Goal: Information Seeking & Learning: Learn about a topic

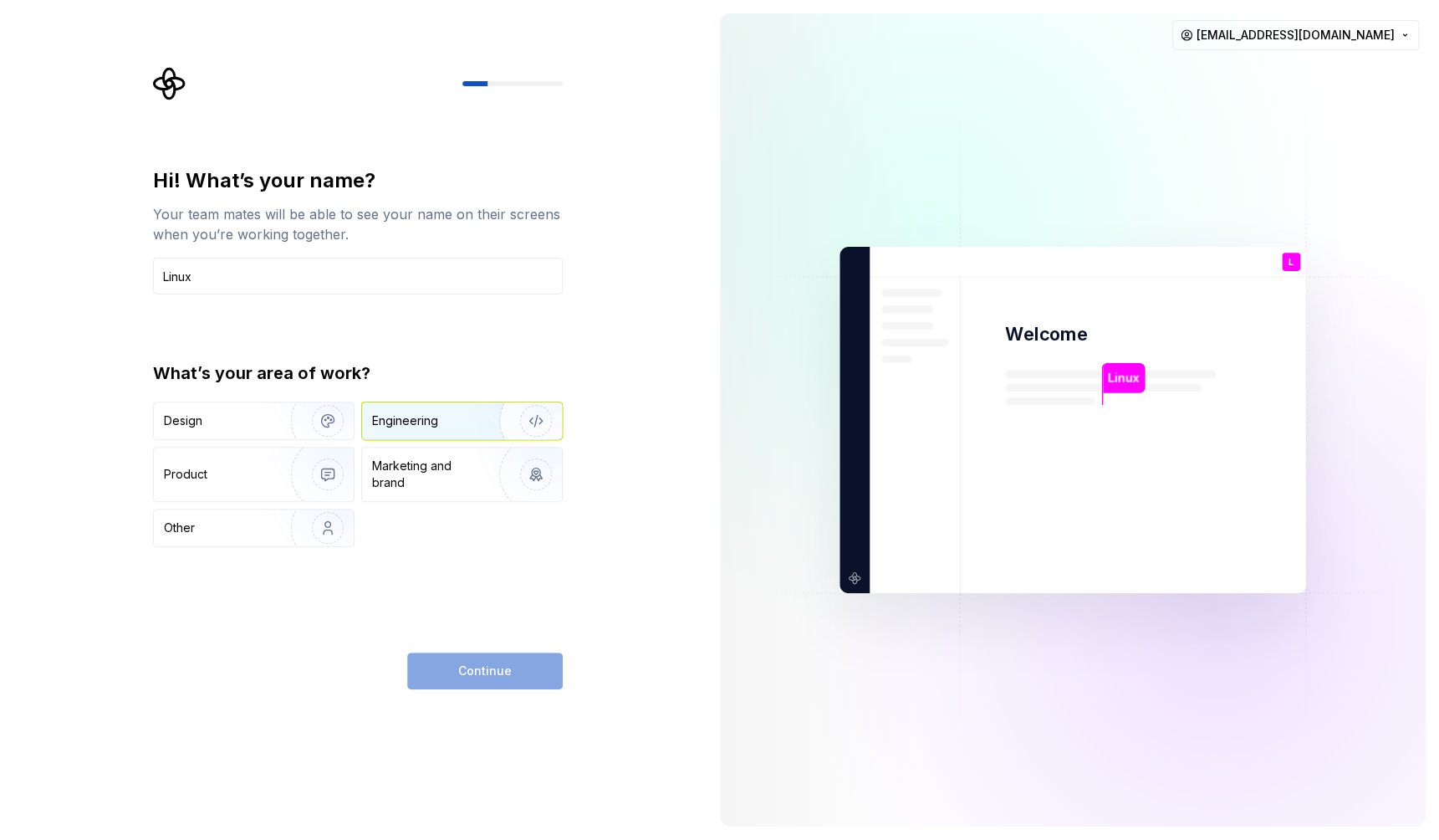
type input "Linux"
click at [440, 416] on div "Engineering" at bounding box center [438, 420] width 133 height 16
click at [471, 675] on span "Continue" at bounding box center [485, 670] width 53 height 16
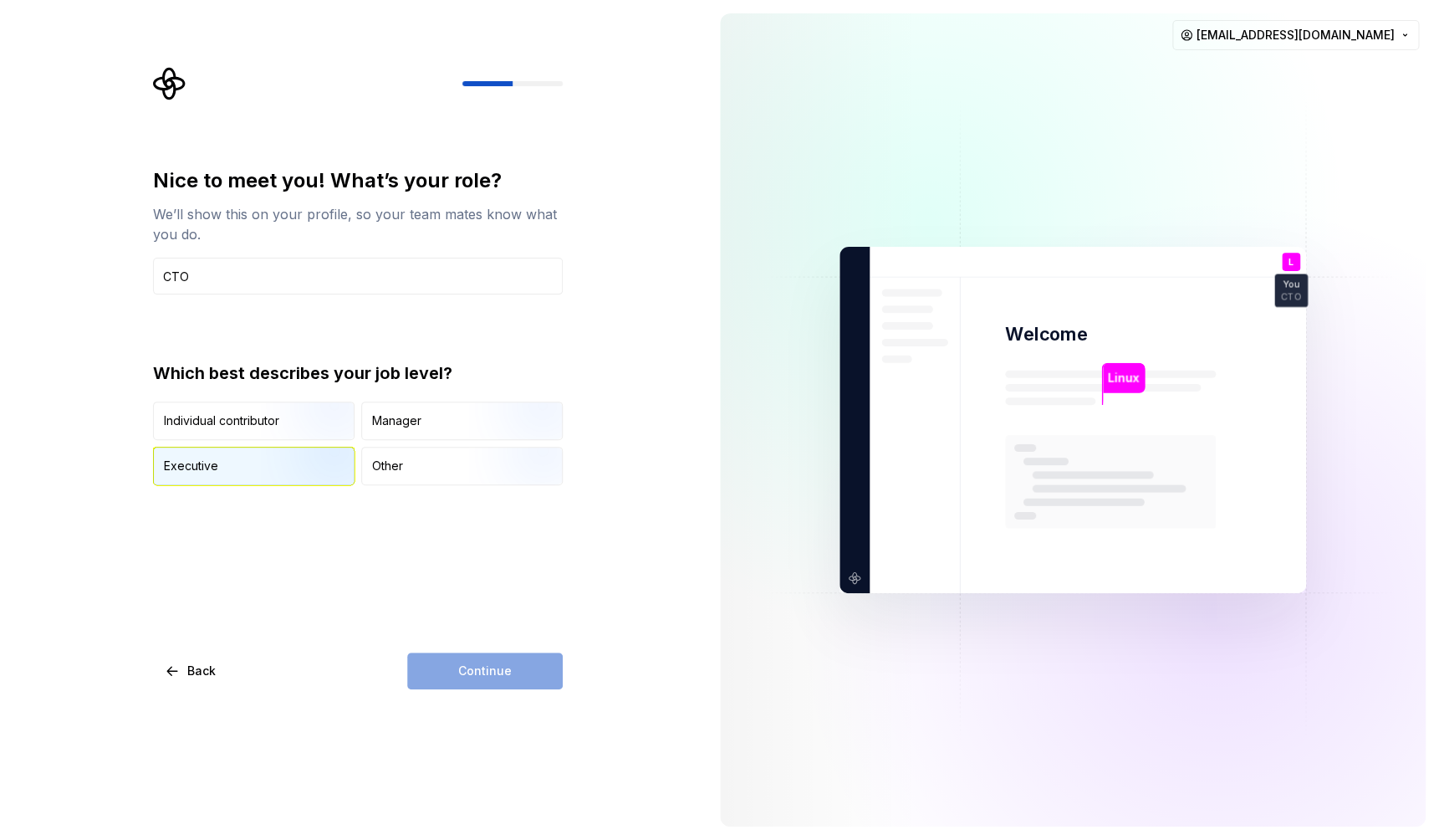
type input "CTO"
click at [260, 462] on div "Executive" at bounding box center [254, 466] width 200 height 37
click at [540, 663] on button "Continue" at bounding box center [485, 670] width 156 height 37
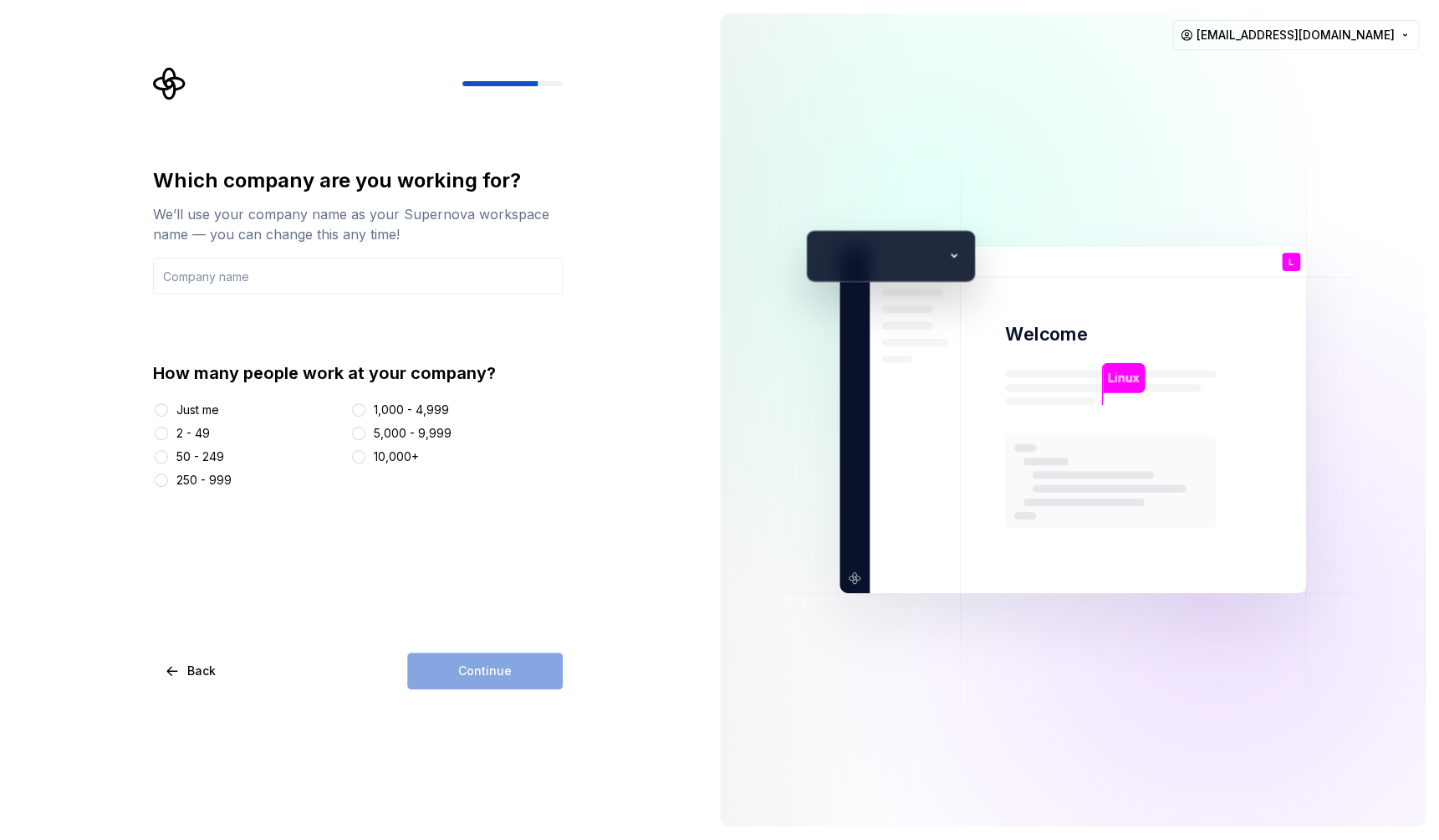
click at [193, 430] on div "2 - 49" at bounding box center [193, 432] width 34 height 16
click at [168, 430] on button "2 - 49" at bounding box center [162, 433] width 14 height 14
click at [509, 675] on div "Continue" at bounding box center [485, 670] width 156 height 37
click at [217, 278] on input "text" at bounding box center [358, 276] width 410 height 37
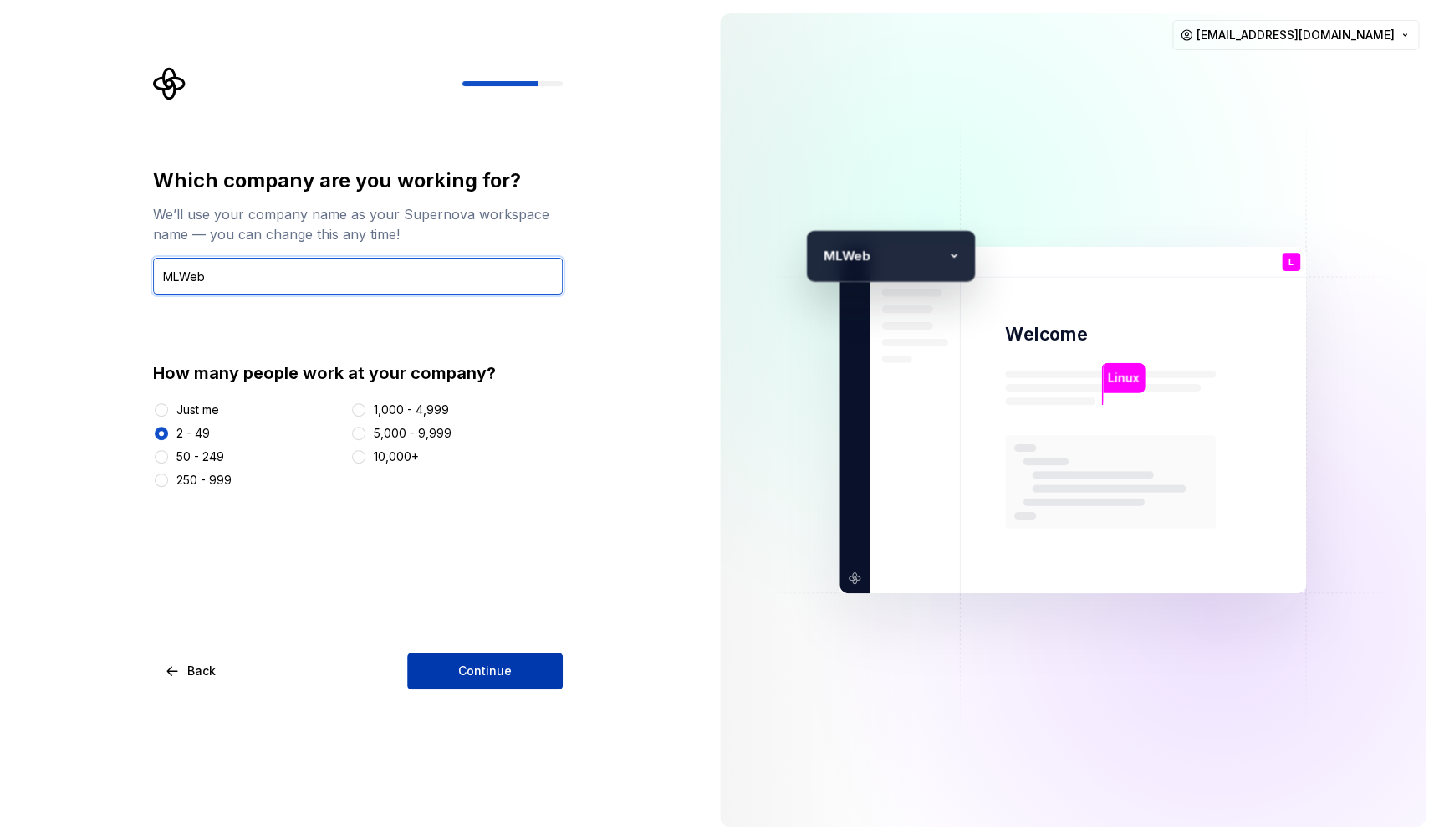
type input "MLWeb"
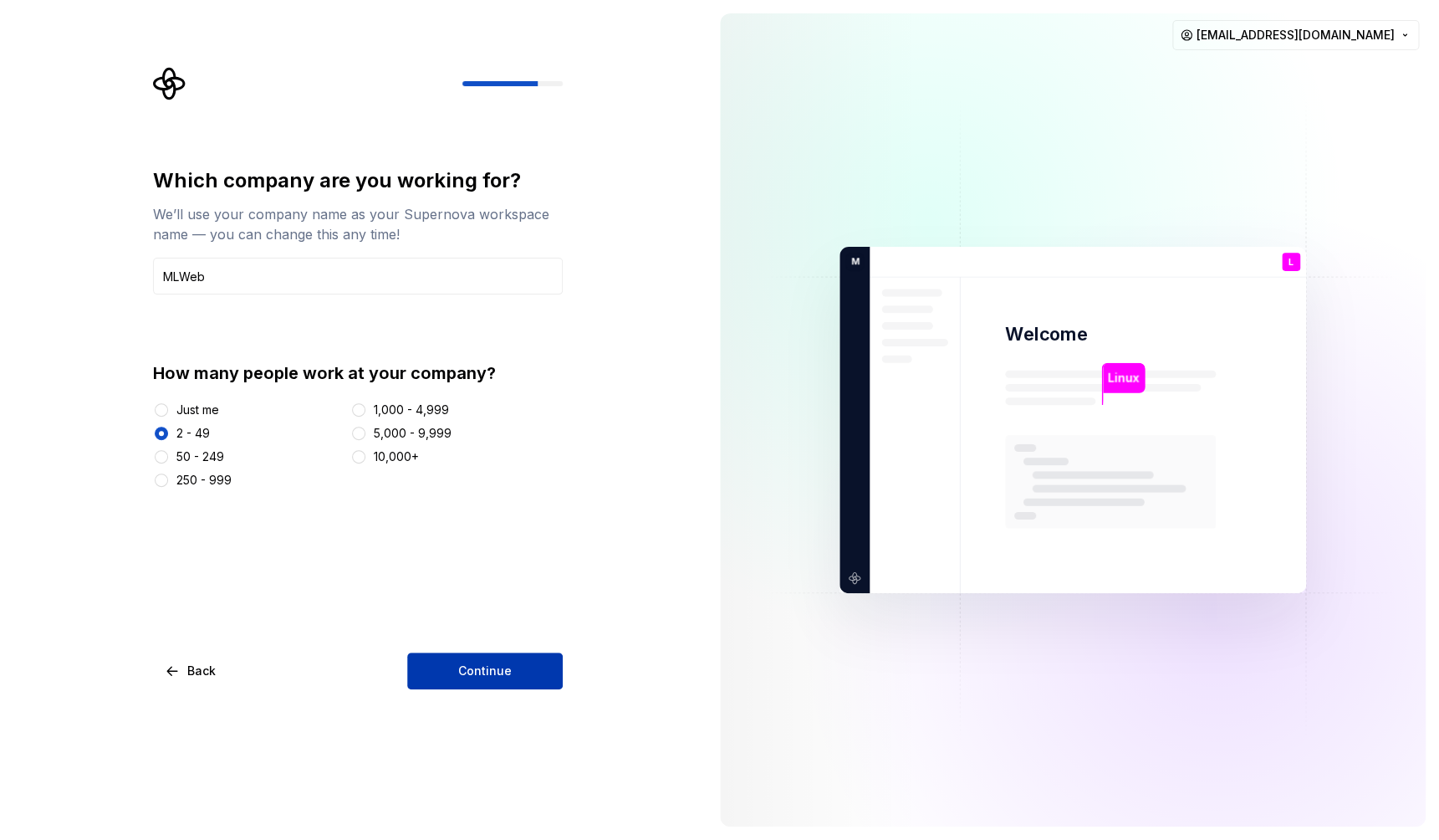
click at [486, 675] on span "Continue" at bounding box center [485, 670] width 53 height 16
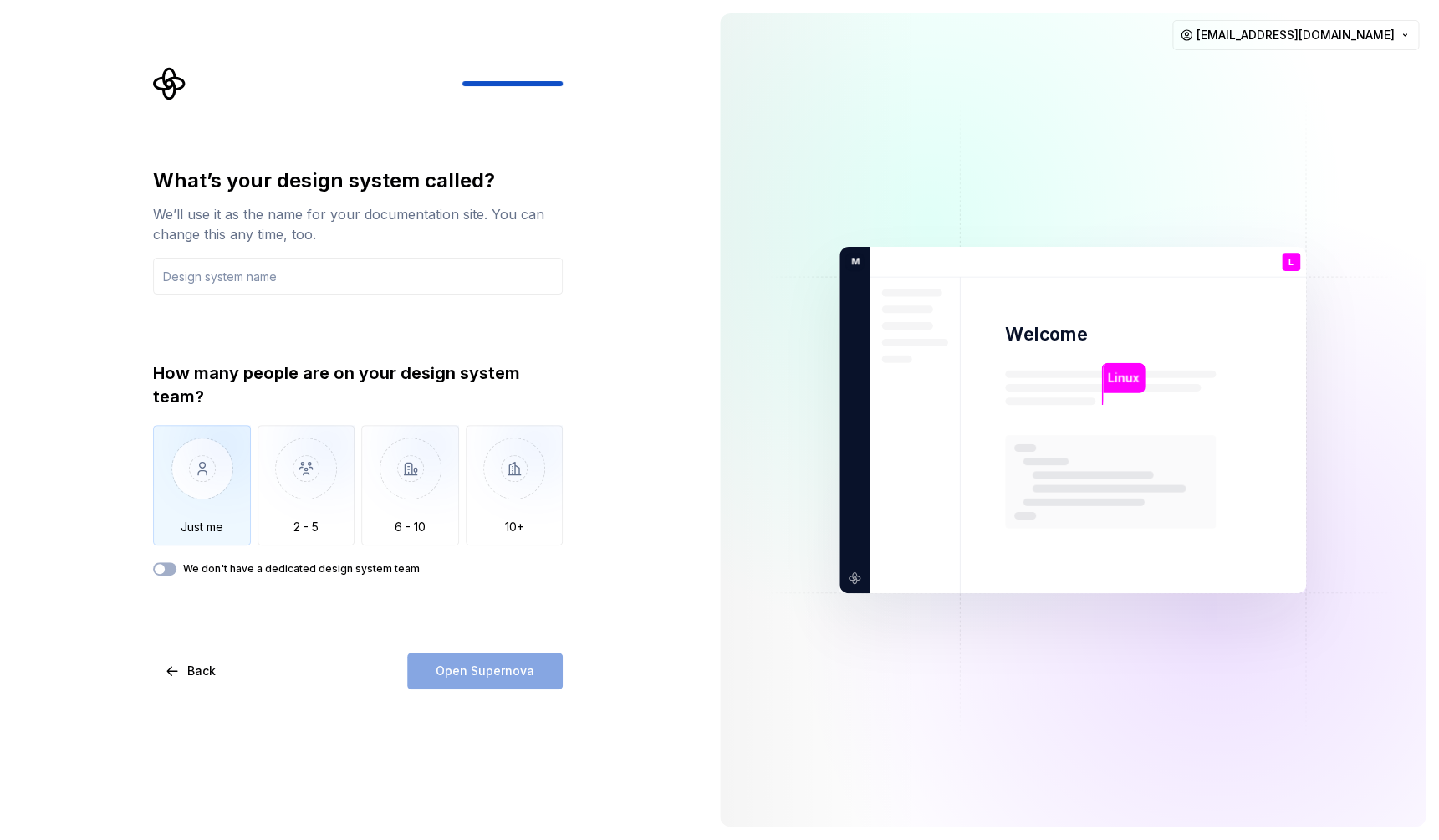
click at [192, 484] on img "button" at bounding box center [202, 481] width 98 height 112
click at [245, 285] on input "text" at bounding box center [358, 276] width 410 height 37
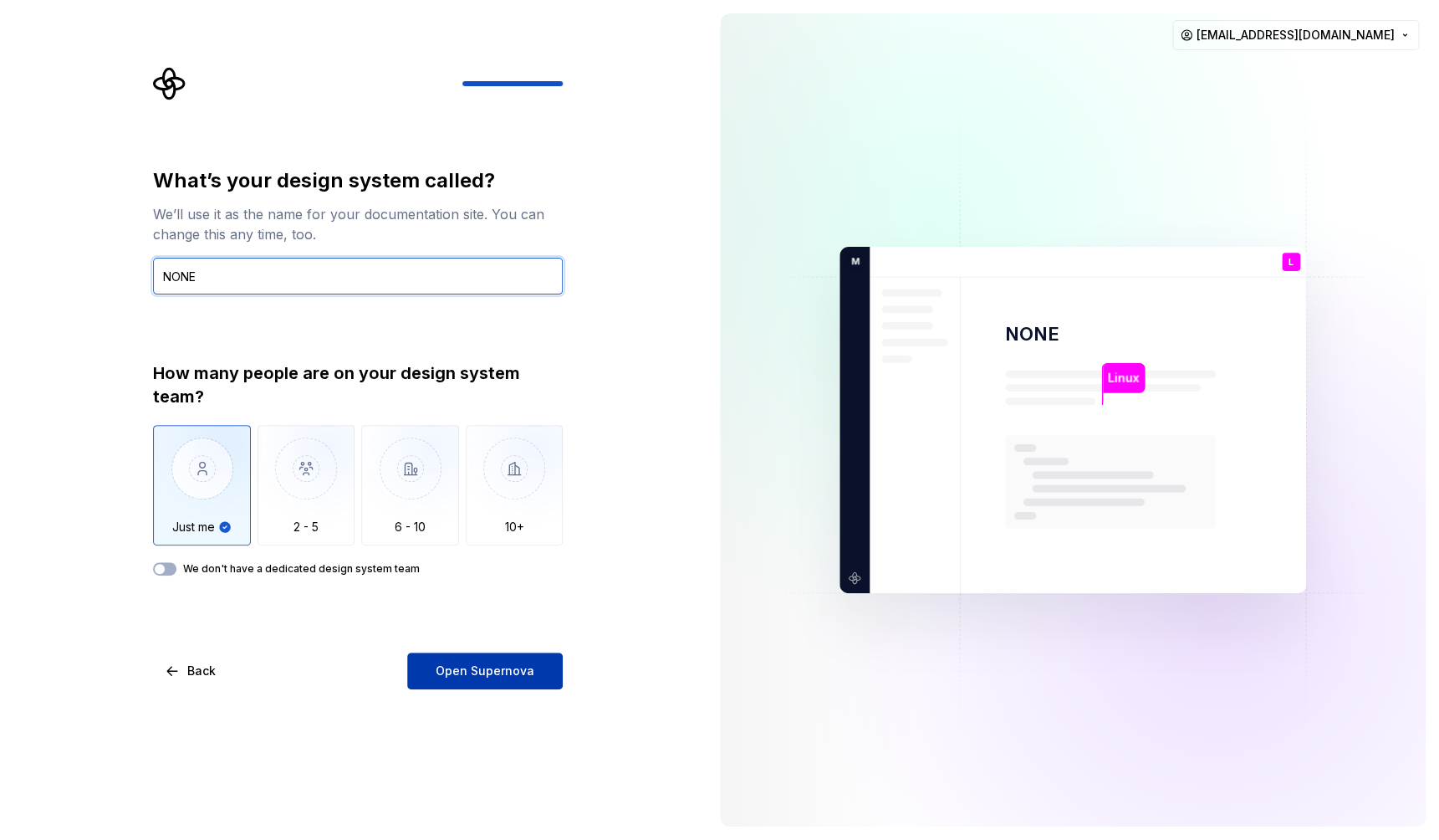
type input "NONE"
click at [468, 667] on span "Open Supernova" at bounding box center [485, 670] width 99 height 16
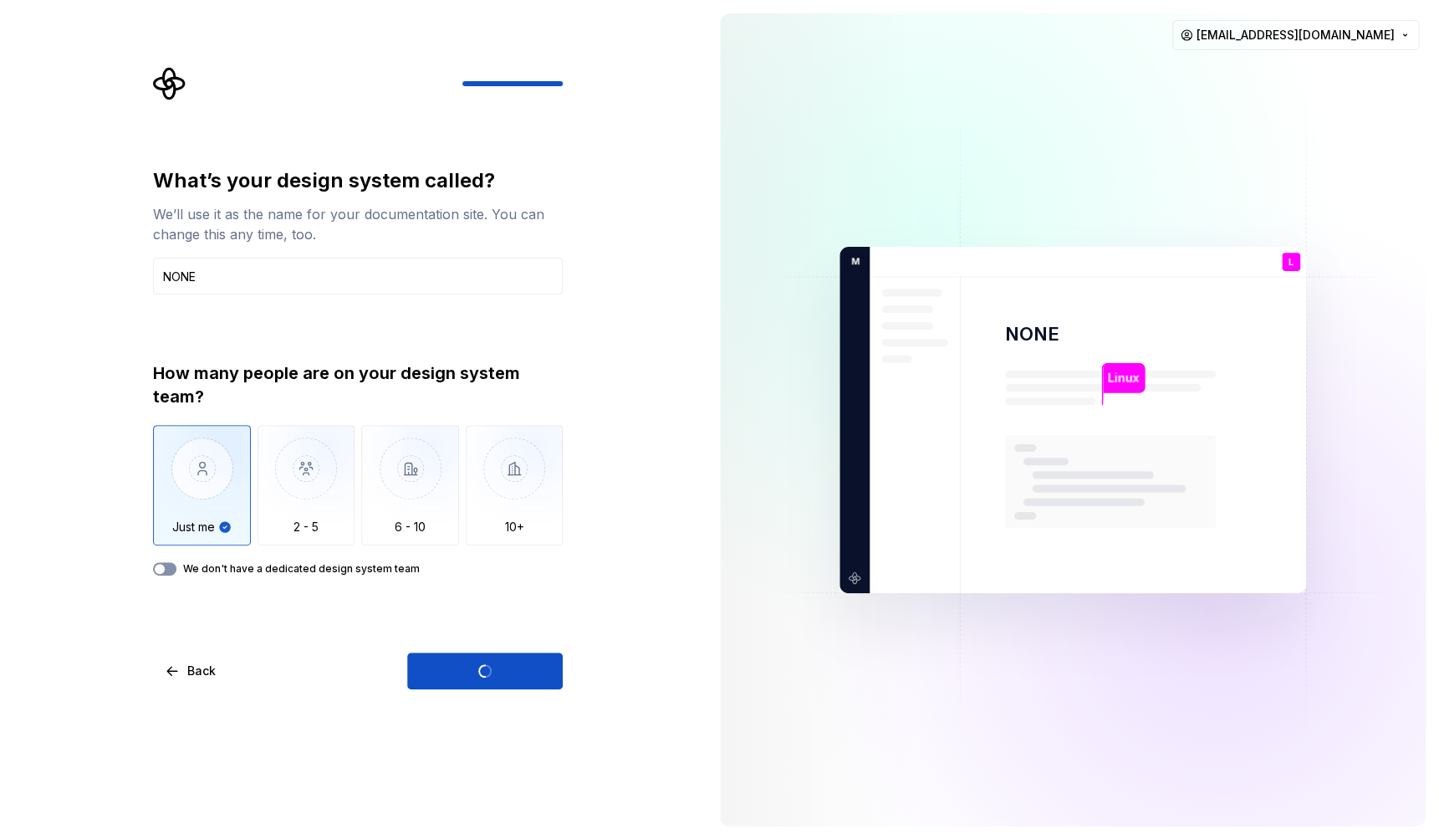
click at [161, 571] on span "button" at bounding box center [160, 569] width 10 height 10
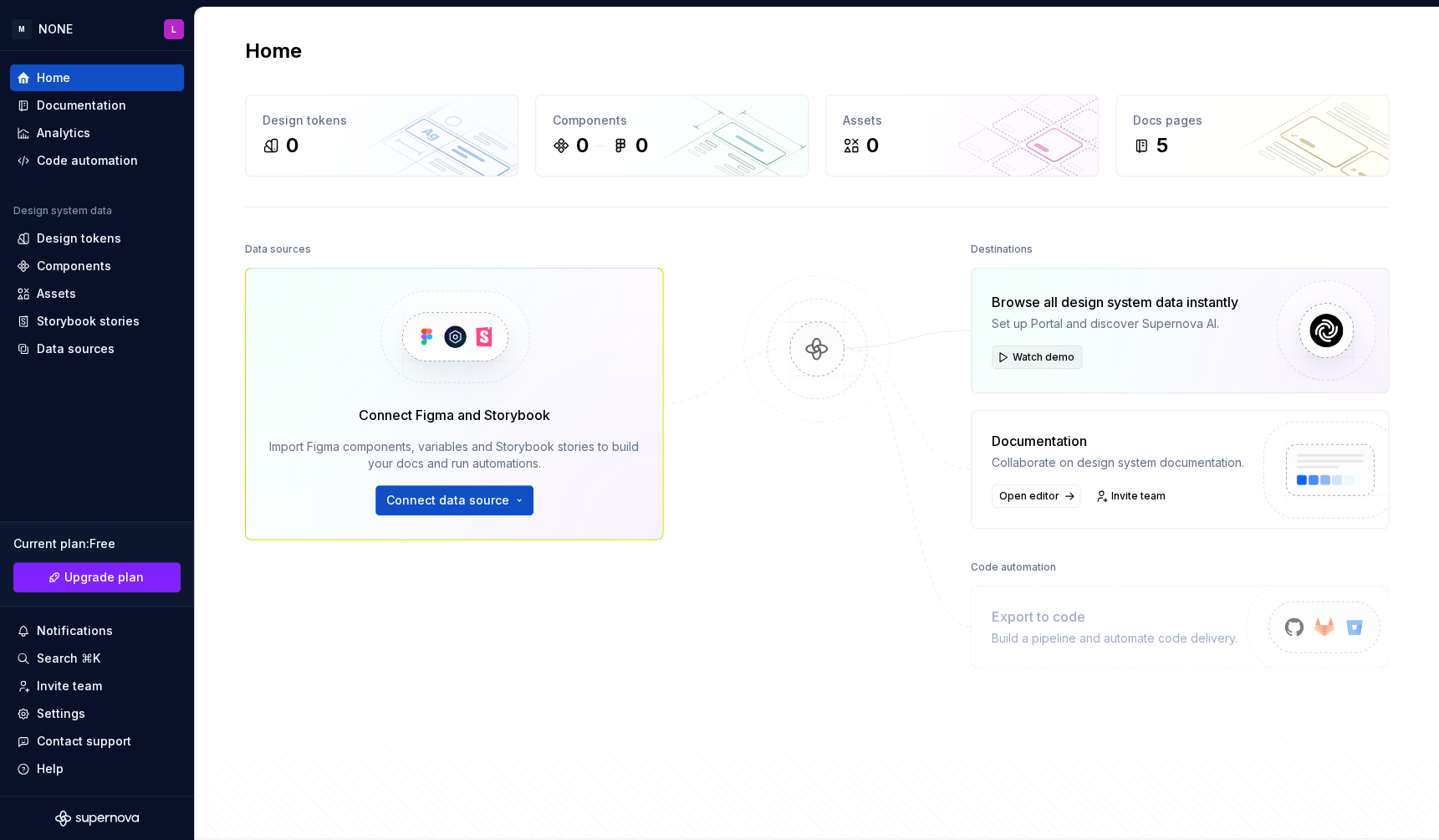
click at [1047, 358] on span "Watch demo" at bounding box center [1044, 358] width 62 height 14
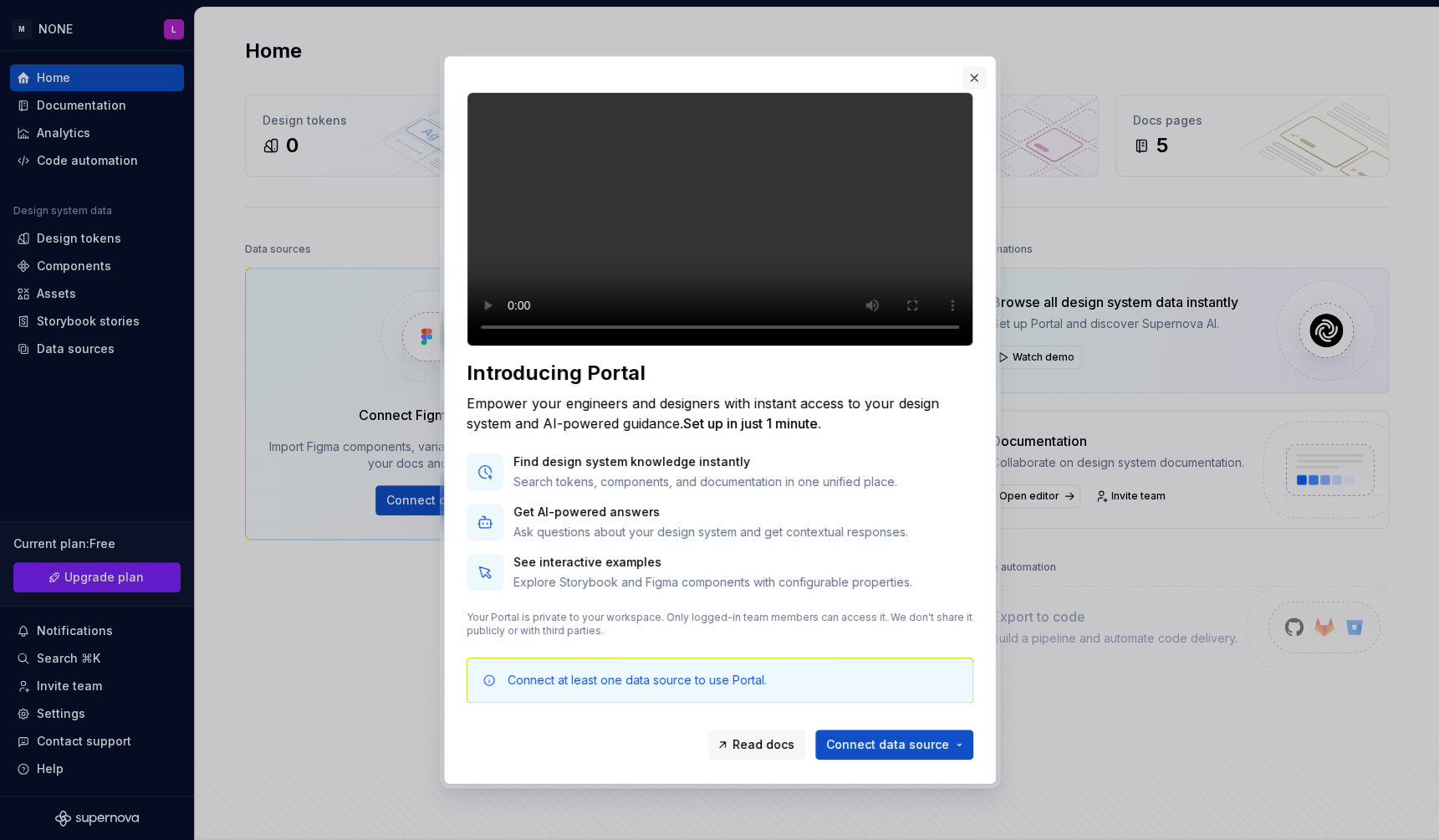
click at [970, 66] on button "button" at bounding box center [974, 78] width 23 height 23
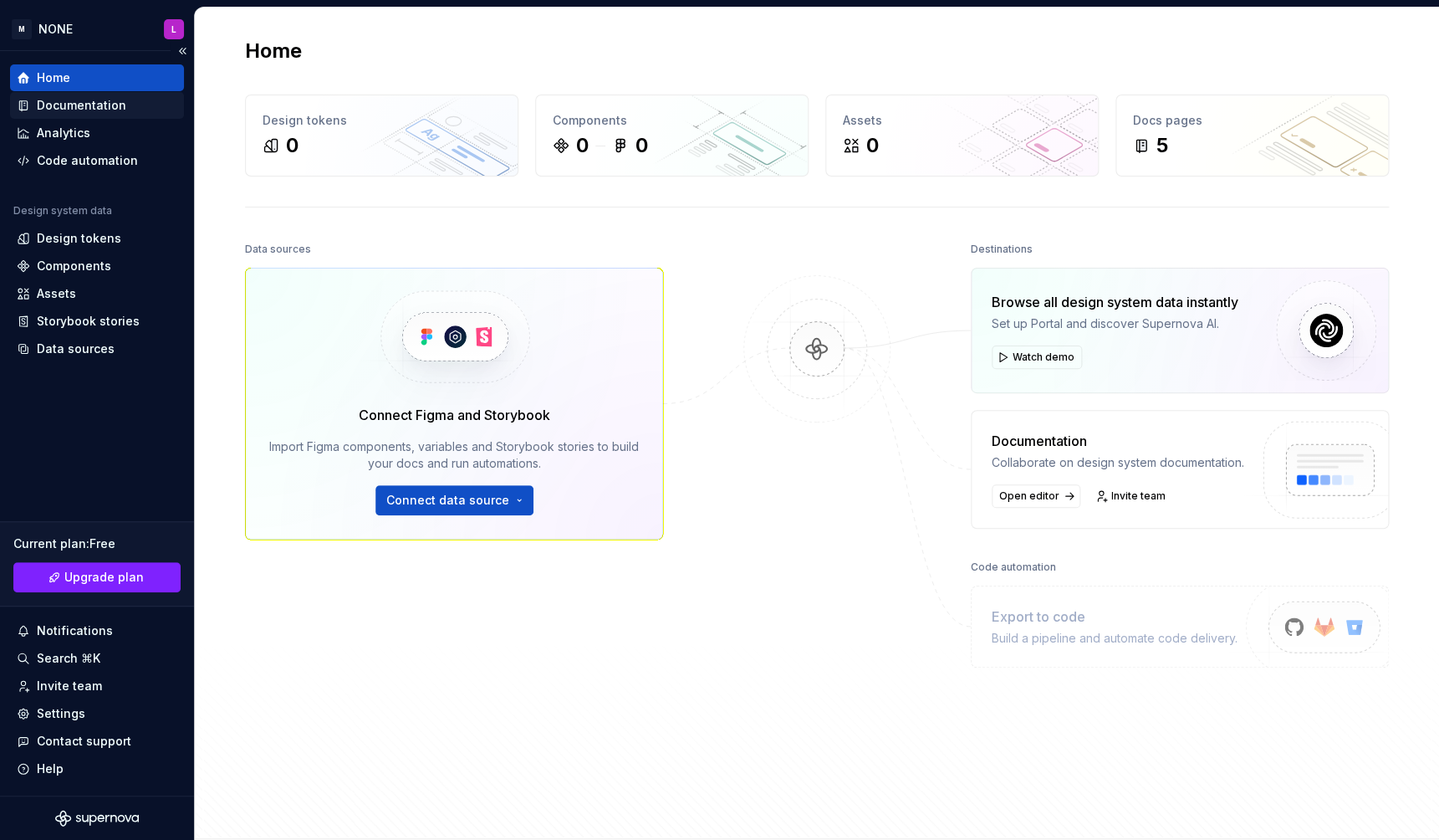
click at [113, 107] on div "Documentation" at bounding box center [81, 105] width 89 height 16
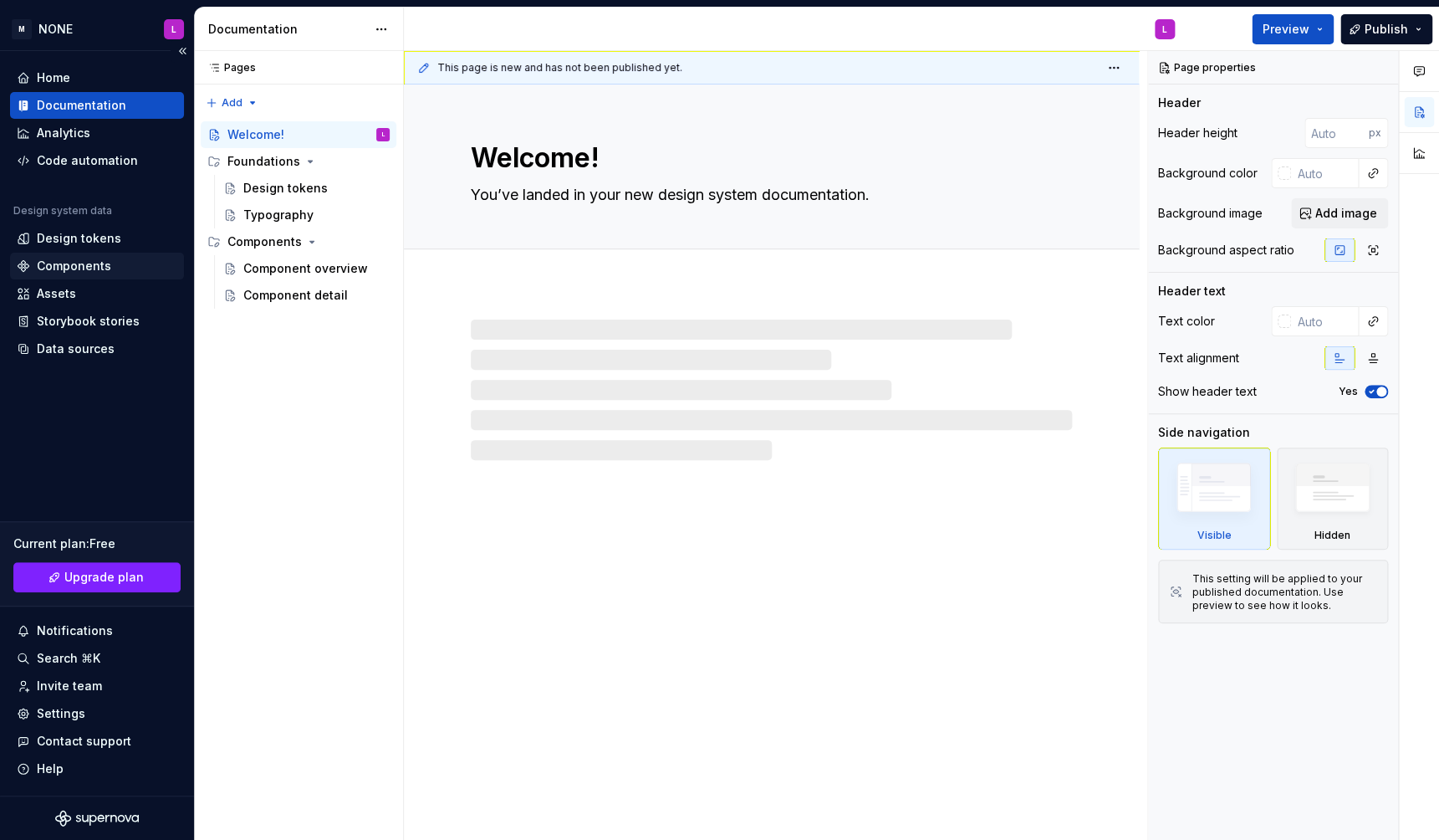
type textarea "*"
click at [101, 264] on div "Components" at bounding box center [74, 265] width 75 height 16
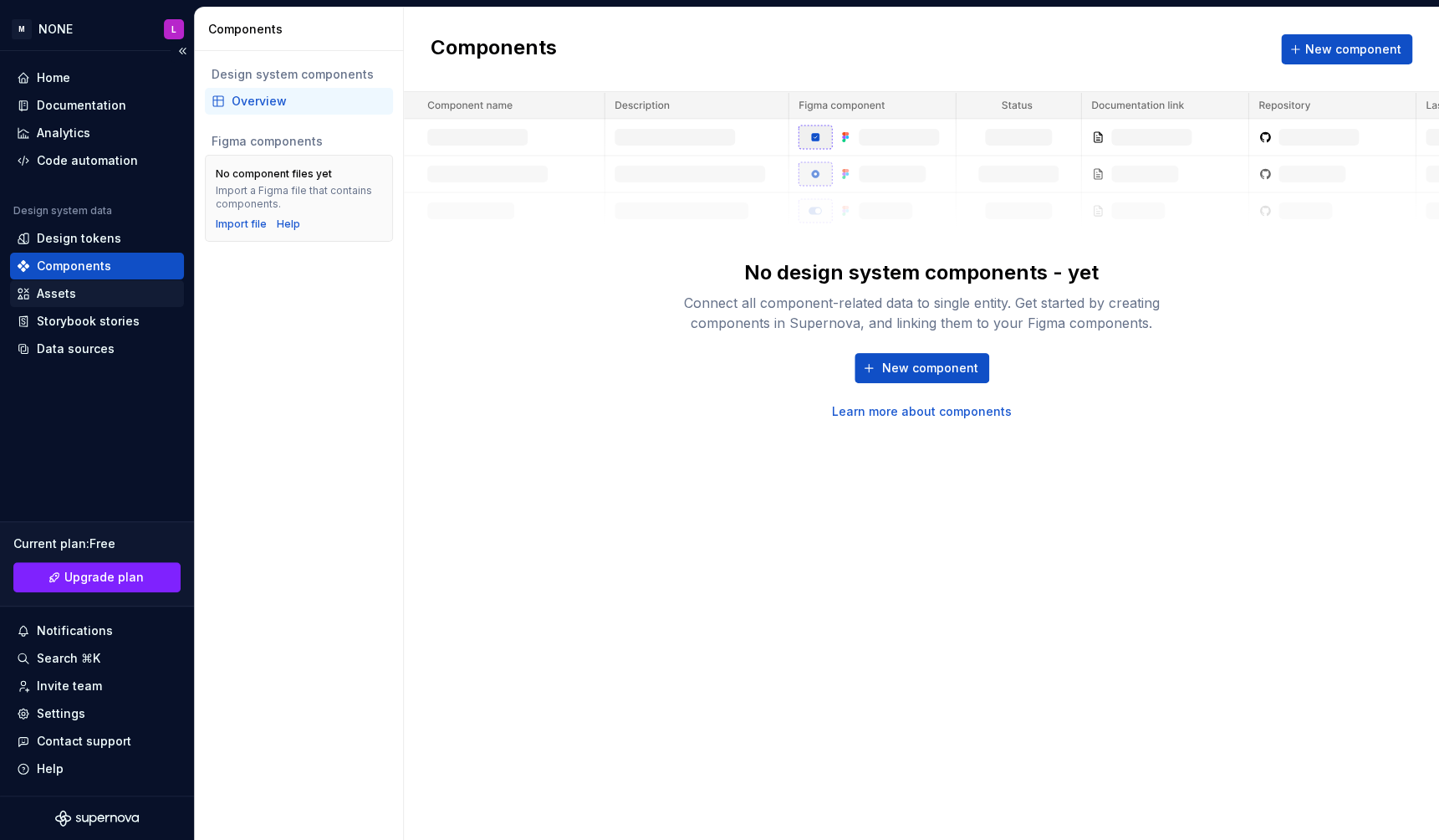
click at [74, 293] on div "Assets" at bounding box center [56, 293] width 40 height 16
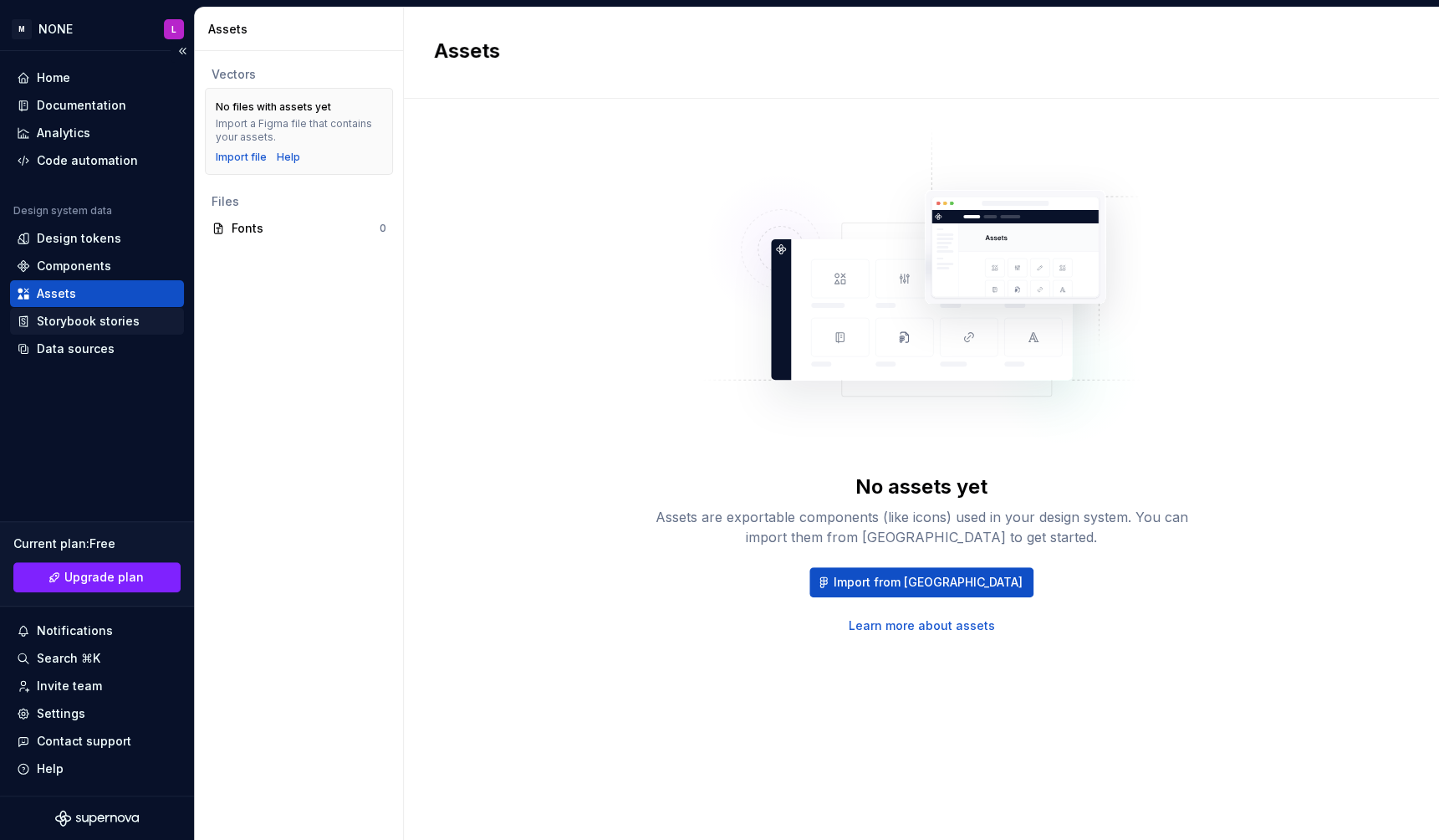
click at [88, 327] on div "Storybook stories" at bounding box center [88, 321] width 103 height 16
